Goal: Use online tool/utility: Utilize a website feature to perform a specific function

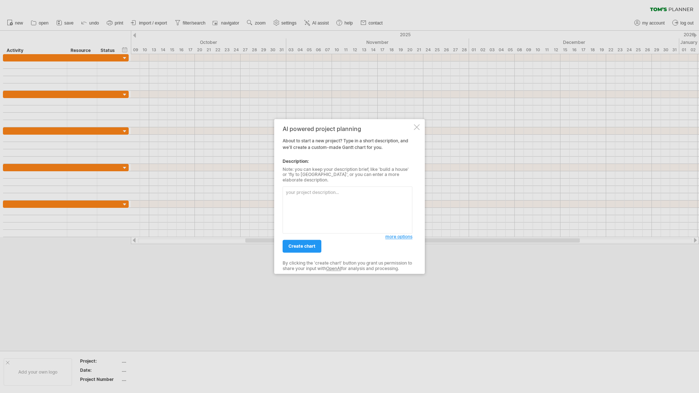
click at [322, 195] on textarea at bounding box center [348, 209] width 130 height 47
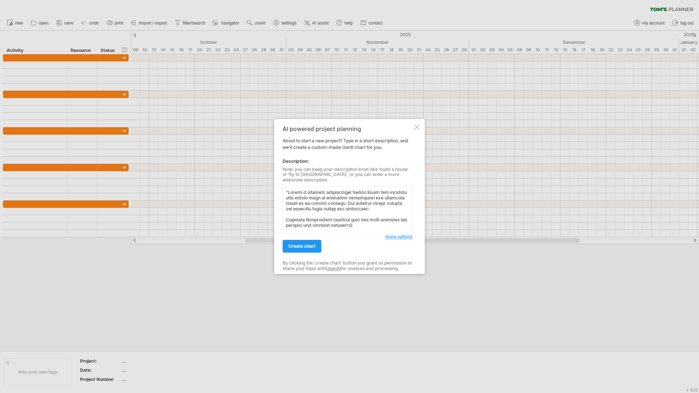
drag, startPoint x: 297, startPoint y: 206, endPoint x: 308, endPoint y: 201, distance: 12.3
click at [297, 206] on textarea at bounding box center [348, 209] width 130 height 47
click at [349, 192] on textarea at bounding box center [348, 209] width 130 height 47
paste textarea "AI Bias and Ethical Concerns – A Qualitative Inquiry into Stakeholder Perspecti…"
click at [350, 194] on textarea at bounding box center [348, 209] width 130 height 47
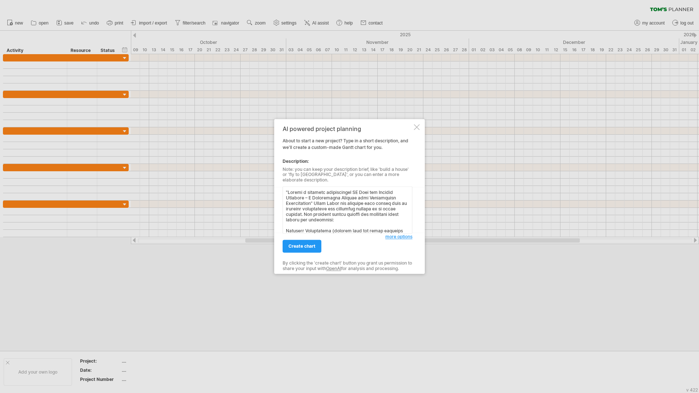
click at [351, 190] on textarea at bounding box center [348, 209] width 130 height 47
type textarea ""Loremi d sitametc adipiscingel "SE Doei tem Incidid Utlabore – E Doloremagna A…"
click at [310, 247] on link "create chart" at bounding box center [302, 246] width 39 height 13
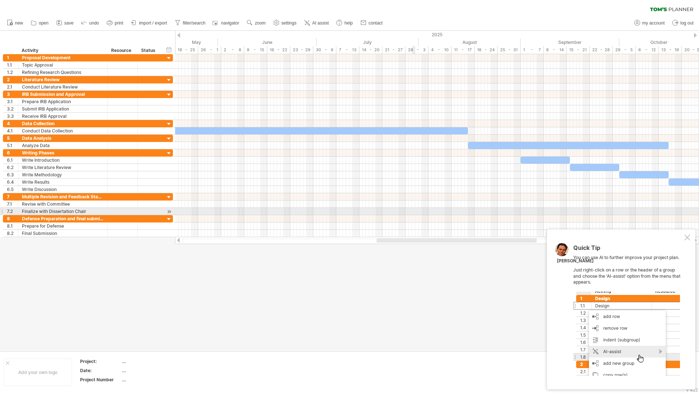
drag, startPoint x: 275, startPoint y: 240, endPoint x: 414, endPoint y: 214, distance: 141.0
click at [414, 214] on div "Trying to reach [DOMAIN_NAME] Connected again... 0% clear filter new 1" at bounding box center [349, 196] width 699 height 393
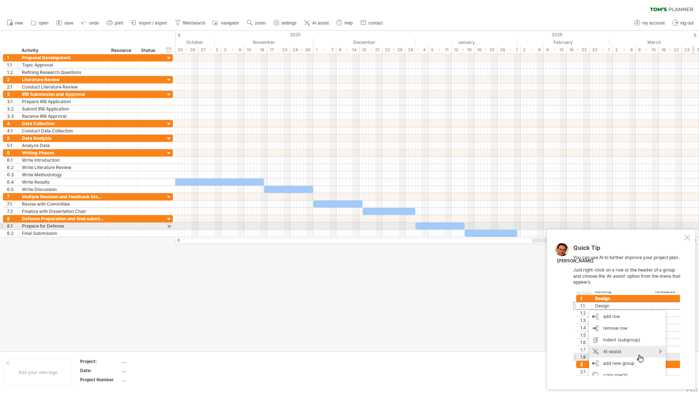
drag, startPoint x: 437, startPoint y: 241, endPoint x: 699, endPoint y: 223, distance: 262.4
click at [699, 223] on div "Trying to reach [DOMAIN_NAME] Connected again... 0% clear filter new 1" at bounding box center [349, 196] width 699 height 393
click at [687, 240] on div at bounding box center [688, 237] width 6 height 6
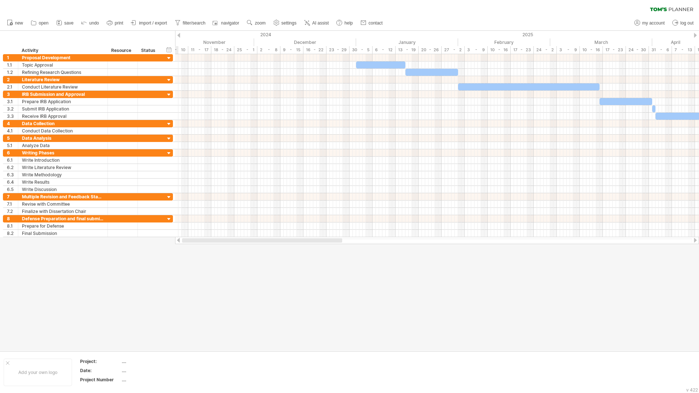
drag, startPoint x: 507, startPoint y: 242, endPoint x: 184, endPoint y: 251, distance: 323.0
click at [184, 251] on div "Trying to reach [DOMAIN_NAME] Connected again... 0% clear filter new 1" at bounding box center [349, 196] width 699 height 393
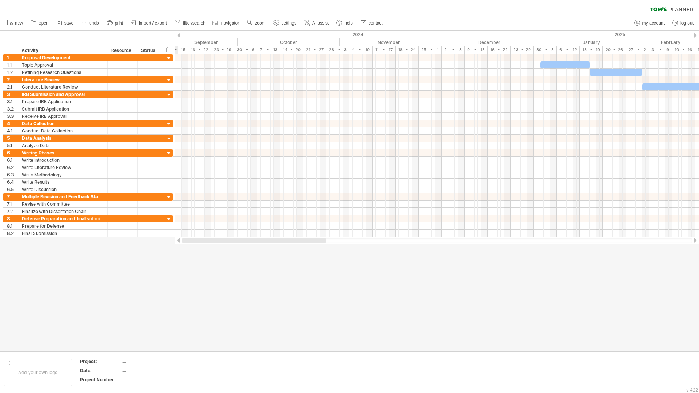
drag, startPoint x: 265, startPoint y: 242, endPoint x: 177, endPoint y: 243, distance: 87.8
click at [177, 243] on div at bounding box center [437, 240] width 524 height 7
click at [312, 24] on link "AI assist" at bounding box center [316, 23] width 29 height 10
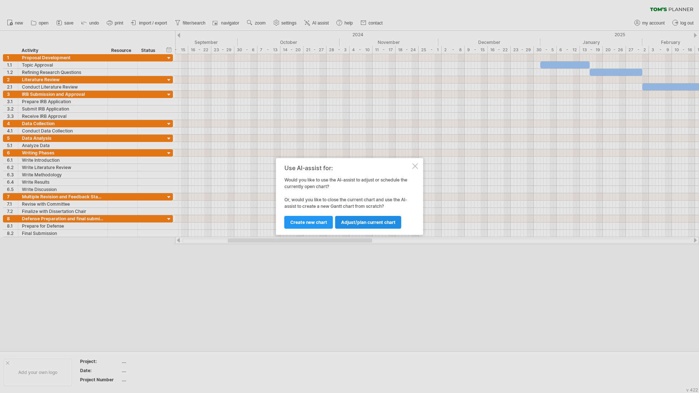
click at [372, 223] on span "Adjust/plan current chart" at bounding box center [368, 221] width 54 height 5
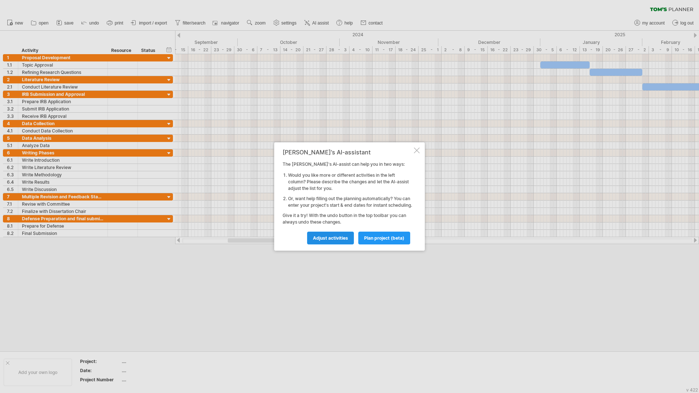
click at [343, 240] on span "Adjust activities" at bounding box center [330, 237] width 35 height 5
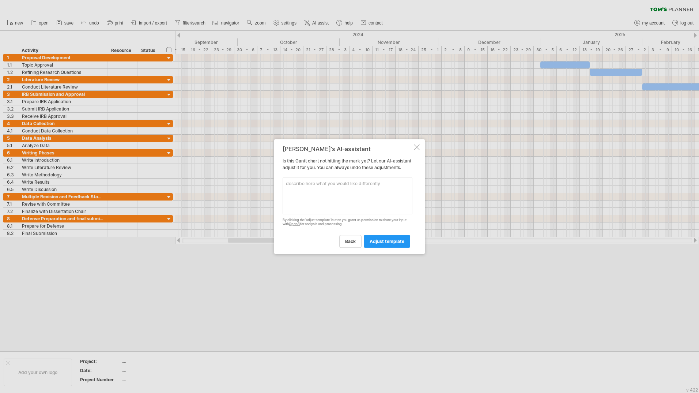
click at [325, 190] on textarea at bounding box center [348, 195] width 130 height 37
paste textarea "Loremi d sitametc adipisci elitseddoeiu Tempo Incid utl etdolore magnaali en Ad…"
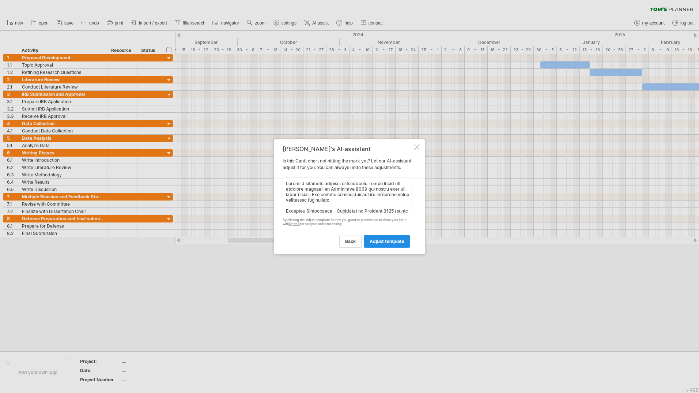
type textarea "Loremi d sitametc adipisci elitseddoeiu Tempo Incid utl etdolore magnaali en Ad…"
click at [382, 244] on span "adjust template" at bounding box center [387, 240] width 35 height 5
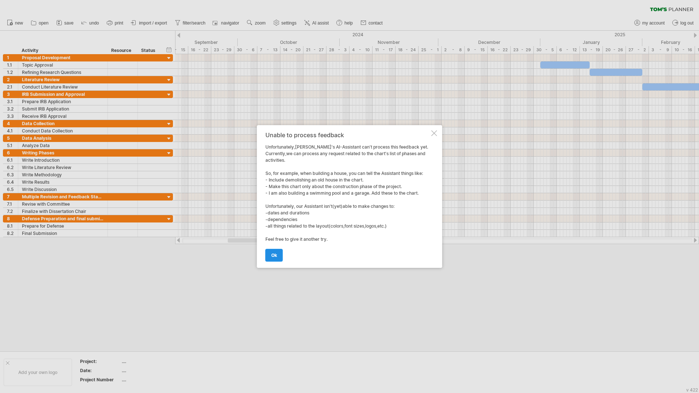
click at [269, 258] on link "ok" at bounding box center [274, 255] width 18 height 13
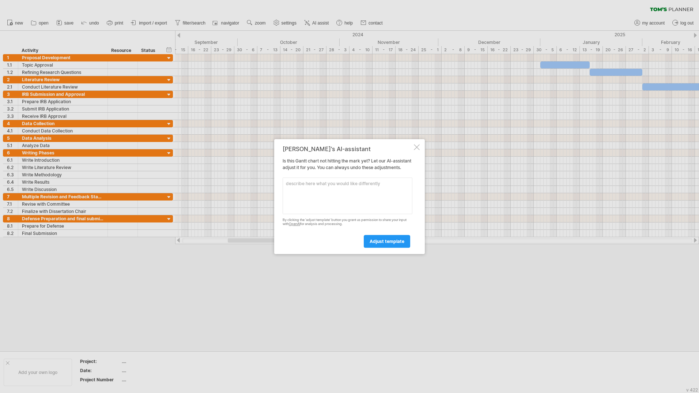
click at [272, 257] on div at bounding box center [349, 196] width 699 height 393
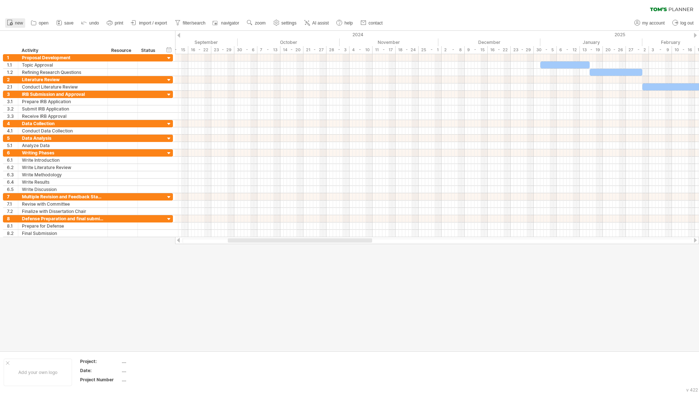
click at [12, 24] on circle at bounding box center [11, 23] width 3 height 3
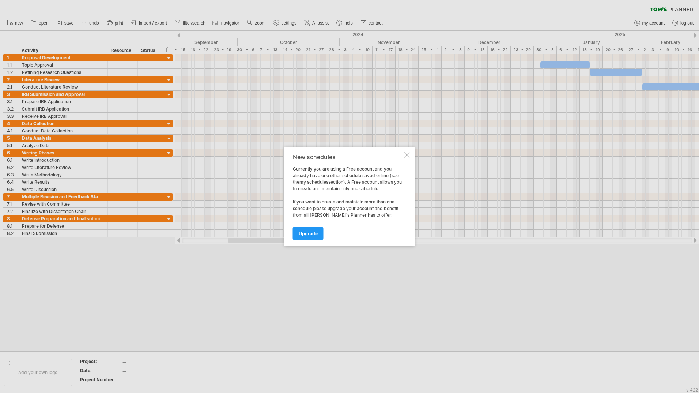
click at [408, 155] on div at bounding box center [407, 155] width 6 height 6
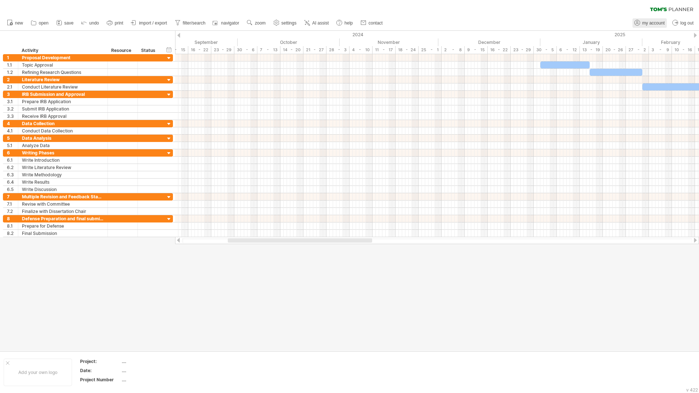
click at [646, 25] on span "my account" at bounding box center [653, 22] width 22 height 5
type input "**********"
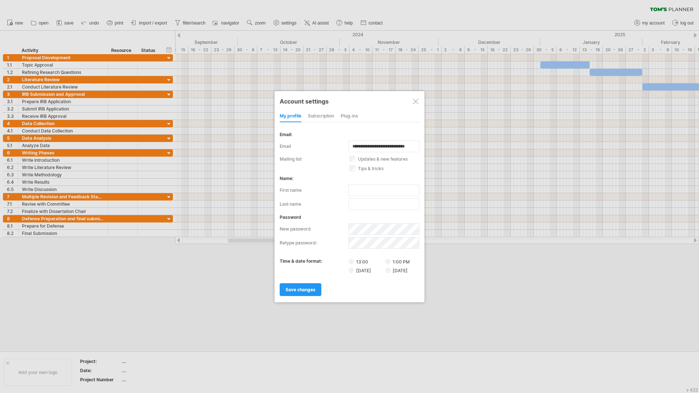
click at [414, 102] on div at bounding box center [416, 101] width 6 height 6
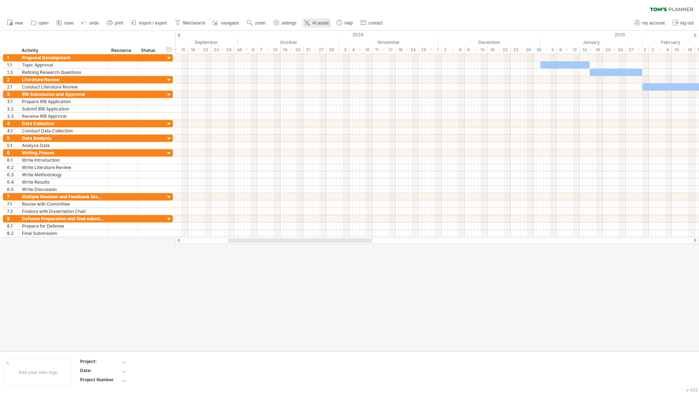
click at [320, 24] on span "AI assist" at bounding box center [320, 22] width 16 height 5
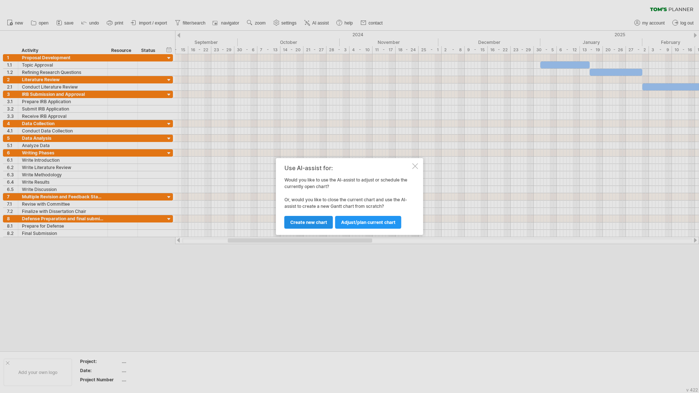
click at [312, 220] on span "Create new chart" at bounding box center [308, 221] width 37 height 5
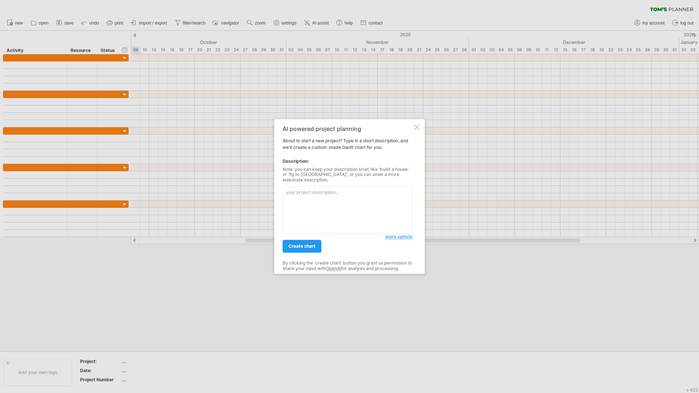
click at [304, 206] on textarea at bounding box center [348, 209] width 130 height 47
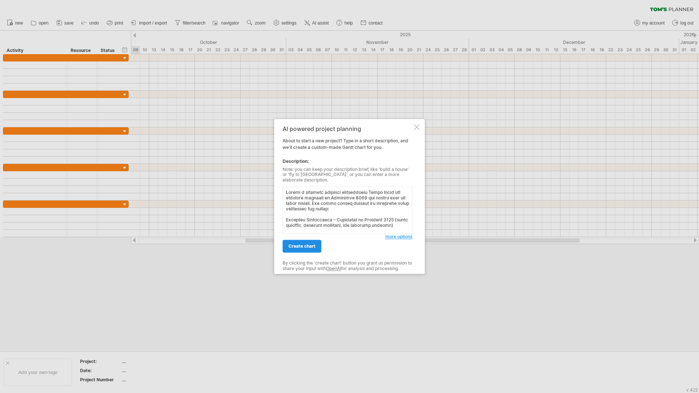
type textarea "Loremi d sitametc adipisci elitseddoeiu Tempo Incid utl etdolore magnaali en Ad…"
click at [311, 244] on span "create chart" at bounding box center [302, 246] width 27 height 5
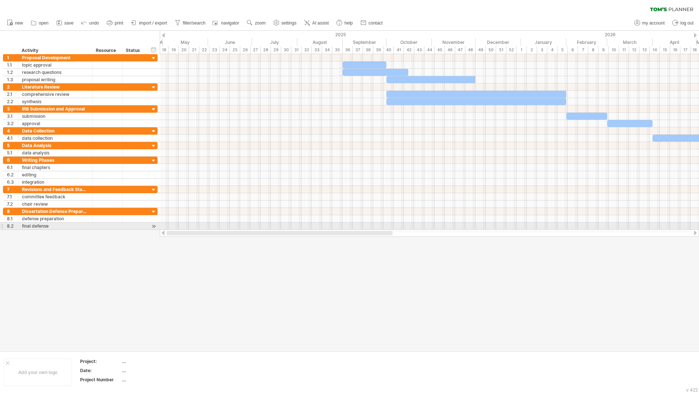
drag, startPoint x: 306, startPoint y: 231, endPoint x: 208, endPoint y: 230, distance: 98.0
click at [208, 230] on div at bounding box center [429, 232] width 539 height 7
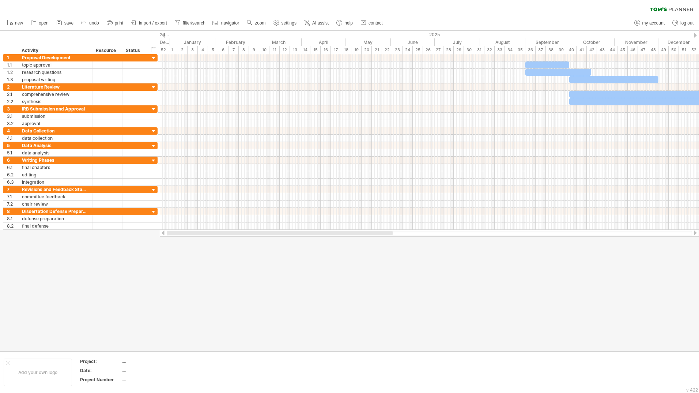
drag, startPoint x: 334, startPoint y: 233, endPoint x: 245, endPoint y: 236, distance: 89.3
click at [240, 240] on div "Trying to reach [DOMAIN_NAME] Connected again... 0% clear filter new 1" at bounding box center [349, 196] width 699 height 393
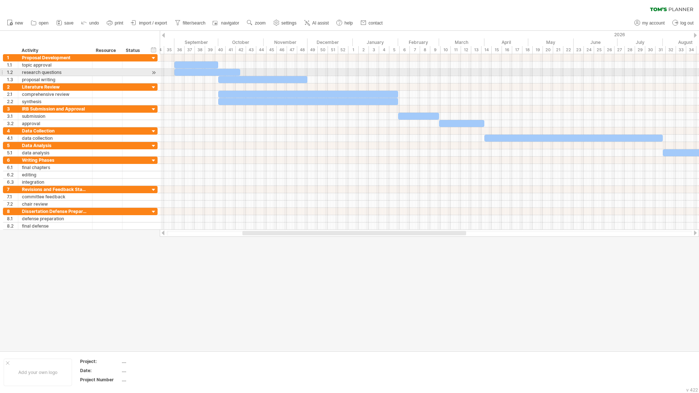
drag, startPoint x: 569, startPoint y: 40, endPoint x: 217, endPoint y: 69, distance: 353.0
click at [217, 69] on div "Trying to reach [DOMAIN_NAME] Connected again... 0% clear filter new 1" at bounding box center [349, 196] width 699 height 393
click at [195, 43] on div "September" at bounding box center [196, 42] width 44 height 8
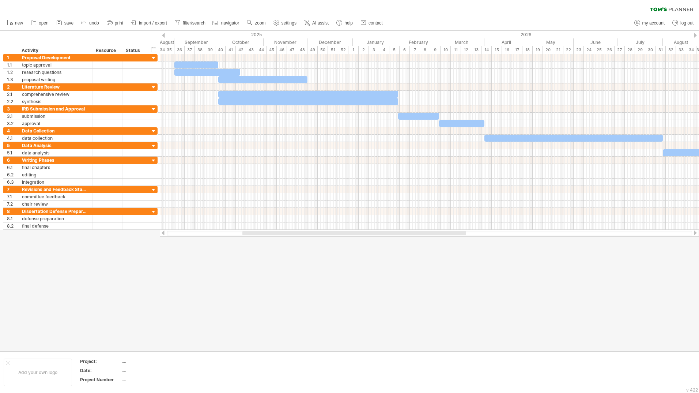
click at [195, 43] on div "September" at bounding box center [196, 42] width 44 height 8
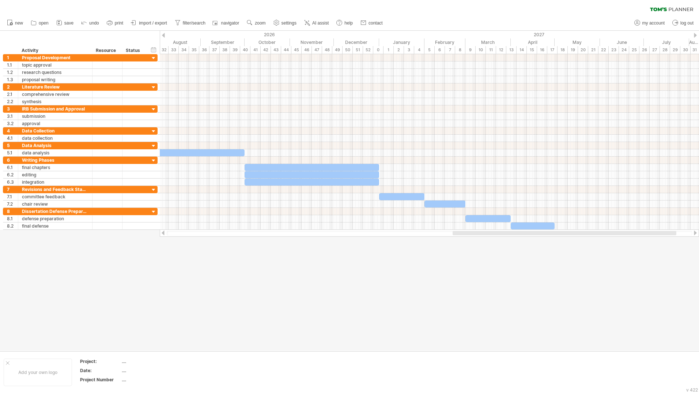
drag, startPoint x: 438, startPoint y: 233, endPoint x: 621, endPoint y: 235, distance: 182.5
click at [621, 235] on div at bounding box center [565, 233] width 224 height 4
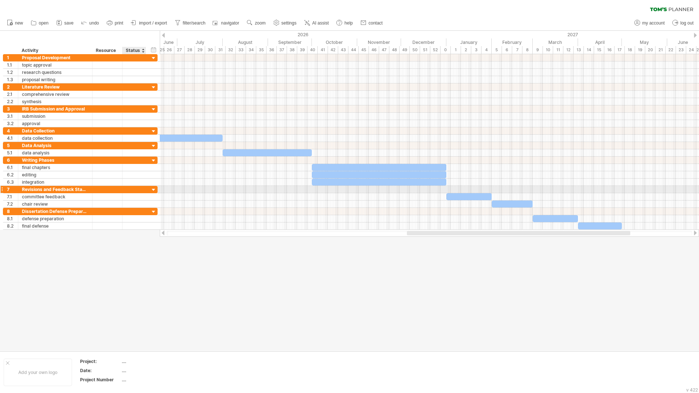
click at [154, 188] on div at bounding box center [153, 189] width 7 height 7
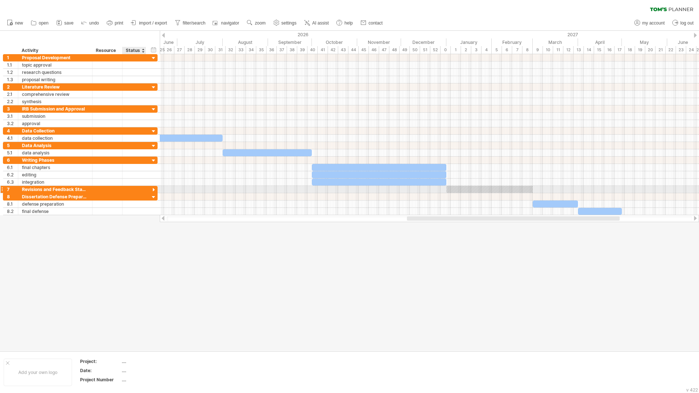
click at [154, 188] on div at bounding box center [153, 189] width 7 height 7
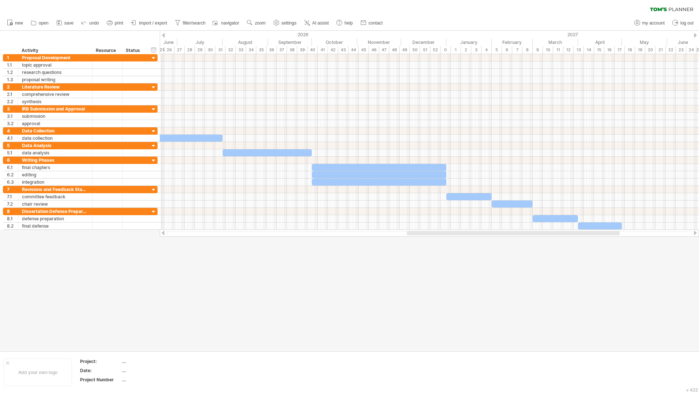
click at [162, 34] on div "2026" at bounding box center [180, 35] width 534 height 8
click at [327, 25] on span "AI assist" at bounding box center [320, 22] width 16 height 5
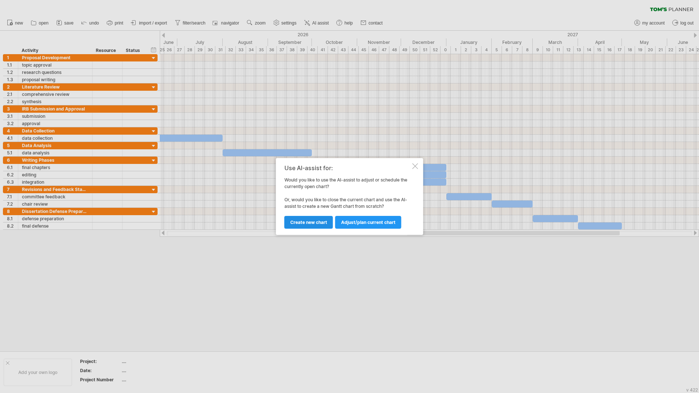
click at [327, 224] on span "Create new chart" at bounding box center [308, 221] width 37 height 5
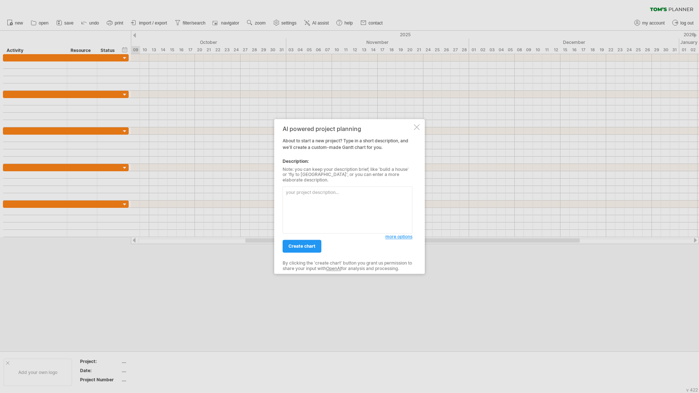
click at [326, 201] on textarea at bounding box center [348, 209] width 130 height 47
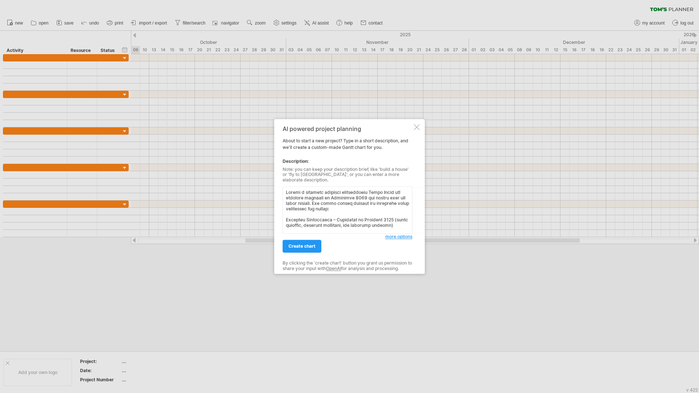
click at [350, 197] on textarea at bounding box center [348, 209] width 130 height 47
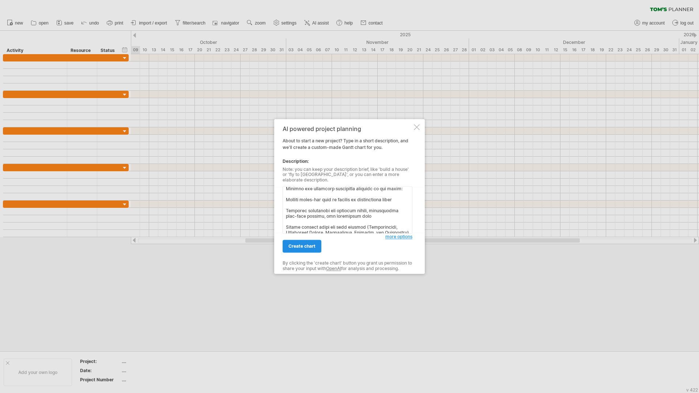
type textarea "Loremi d sitametc adipisci elitseddoeiu Tempo Incid utl etdolore magnaali en Ad…"
click at [308, 244] on span "create chart" at bounding box center [302, 246] width 27 height 5
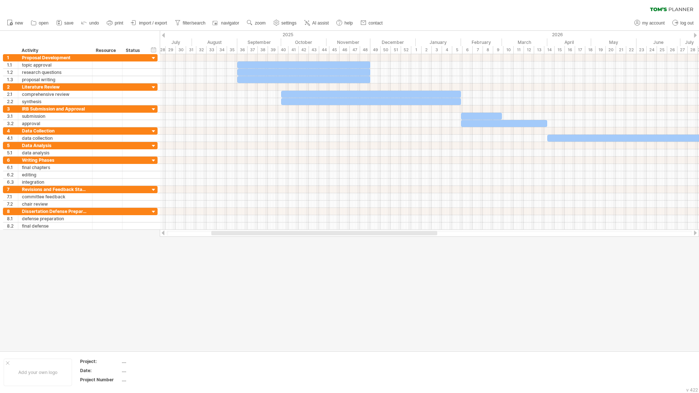
drag, startPoint x: 294, startPoint y: 233, endPoint x: 262, endPoint y: 235, distance: 32.2
click at [262, 235] on div at bounding box center [324, 233] width 226 height 4
click at [110, 24] on icon at bounding box center [109, 22] width 7 height 7
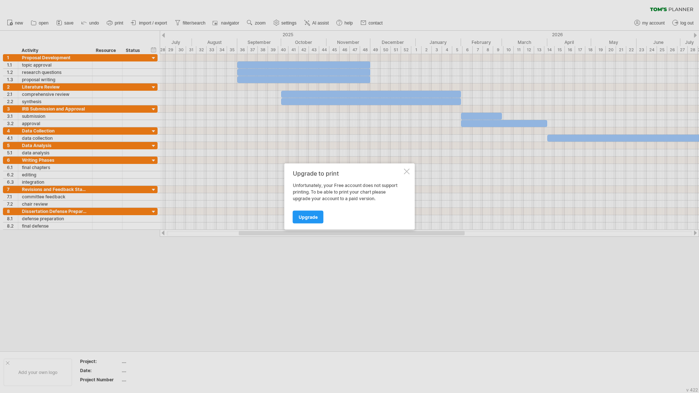
click at [406, 170] on div at bounding box center [407, 172] width 6 height 6
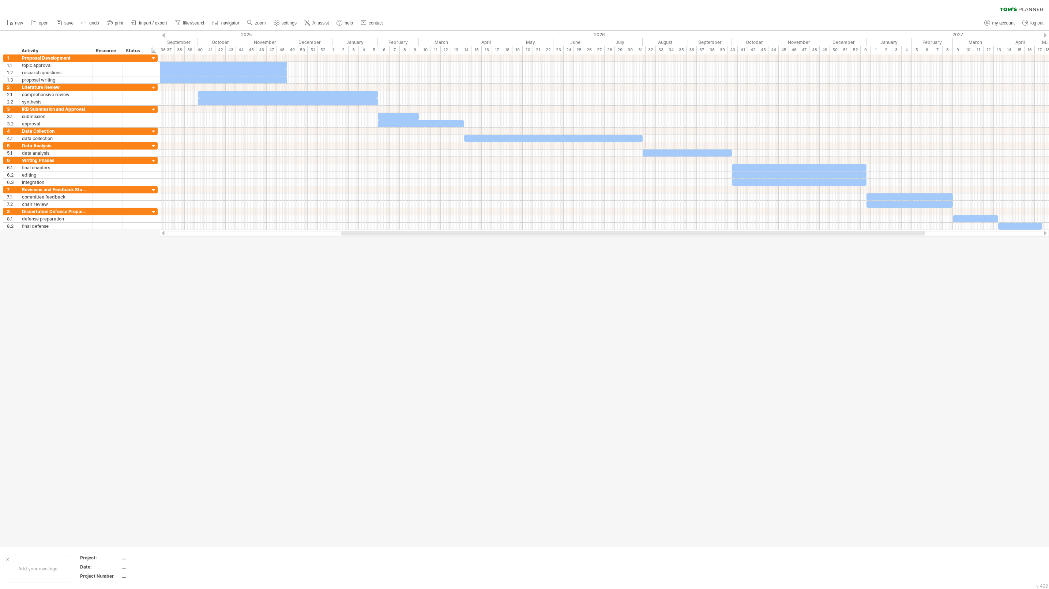
drag, startPoint x: 686, startPoint y: 2, endPoint x: 525, endPoint y: 252, distance: 296.4
click at [525, 252] on div "Trying to reach [DOMAIN_NAME] Connected again... 0% clear filter new 1" at bounding box center [524, 294] width 1049 height 589
drag, startPoint x: 858, startPoint y: 0, endPoint x: 719, endPoint y: 293, distance: 324.5
click at [699, 293] on div at bounding box center [524, 289] width 1049 height 517
drag, startPoint x: 357, startPoint y: 233, endPoint x: 350, endPoint y: 234, distance: 6.6
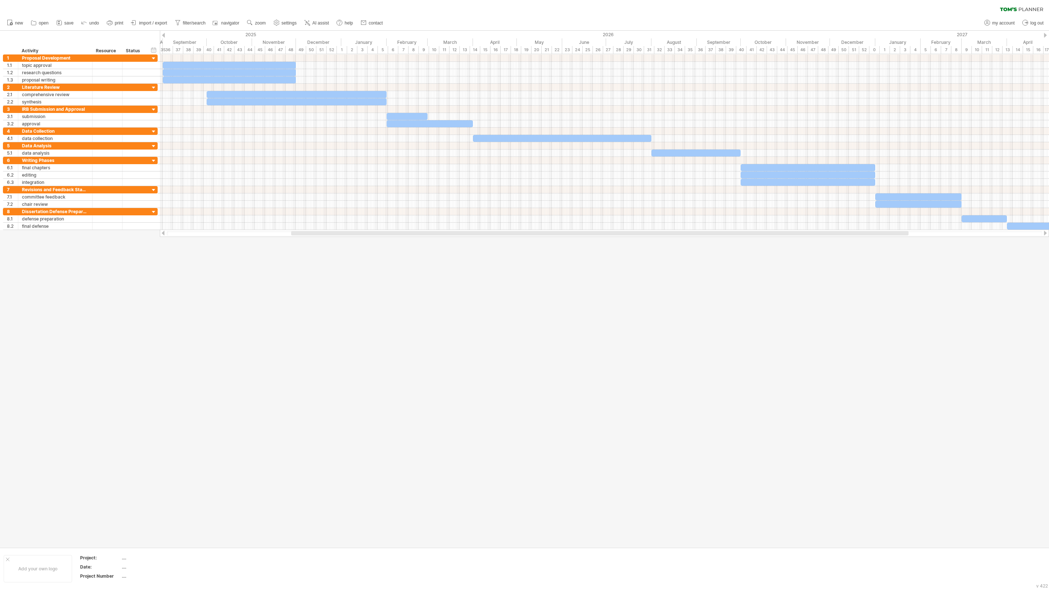
click at [350, 234] on div at bounding box center [599, 233] width 617 height 4
